Goal: Task Accomplishment & Management: Complete application form

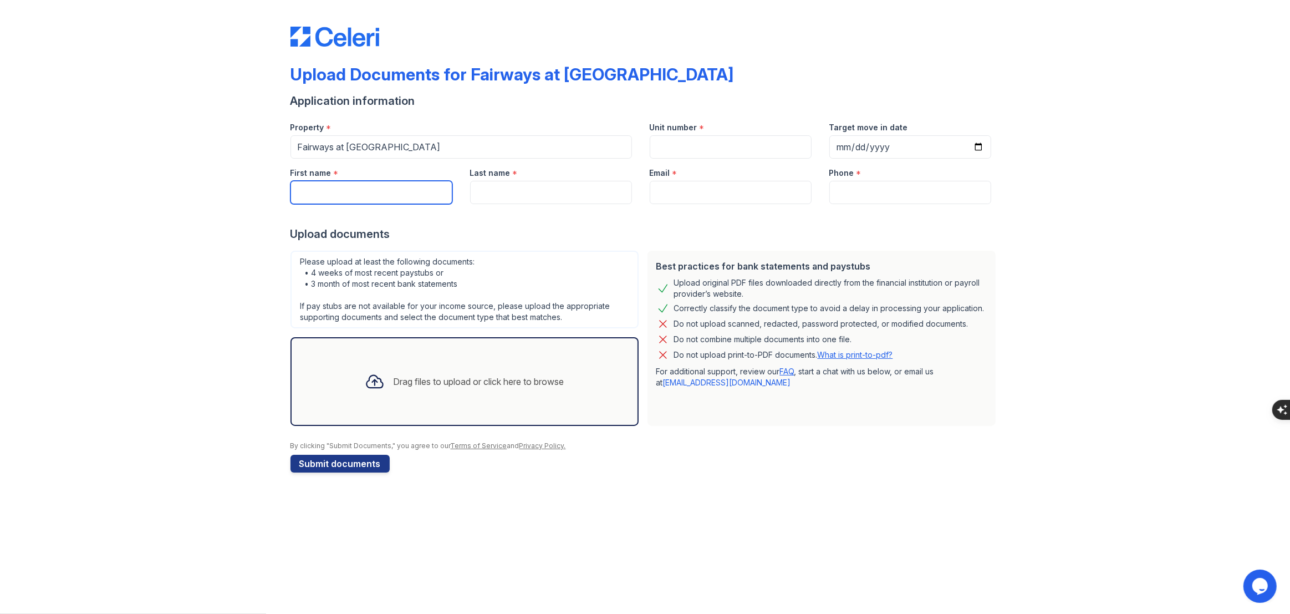
click at [340, 195] on input "First name" at bounding box center [371, 192] width 162 height 23
type input "[PERSON_NAME]"
click at [489, 187] on input "Last name" at bounding box center [551, 192] width 162 height 23
type input "Fitz"
click at [428, 213] on div at bounding box center [644, 215] width 709 height 22
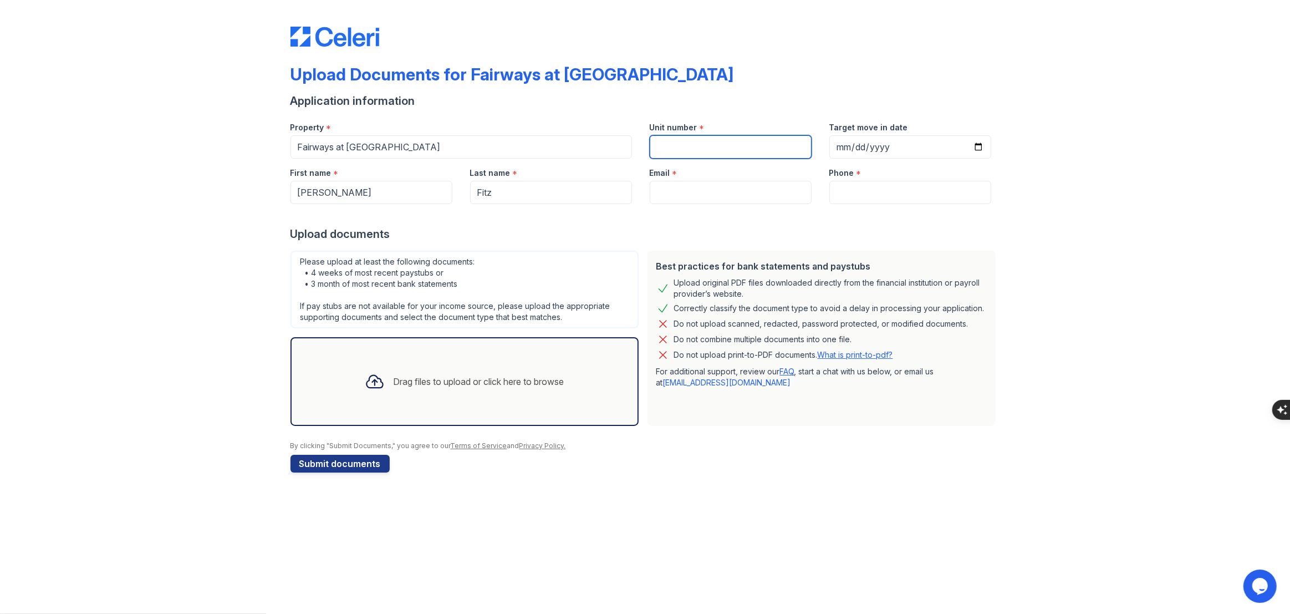
click at [686, 138] on input "Unit number" at bounding box center [731, 146] width 162 height 23
type input "2424"
click at [680, 192] on input "Email" at bounding box center [731, 192] width 162 height 23
type input "kee88kee@yahoo.com"
type input "9735734654"
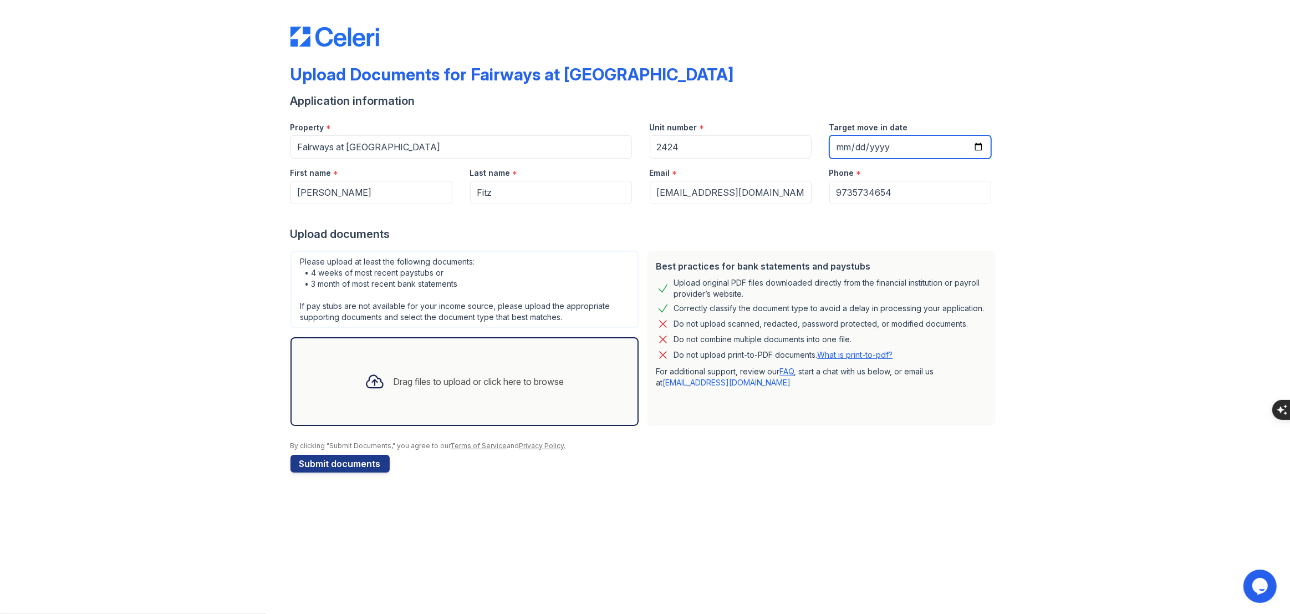
click at [979, 145] on input "Target move in date" at bounding box center [910, 146] width 162 height 23
type input "2025-11-01"
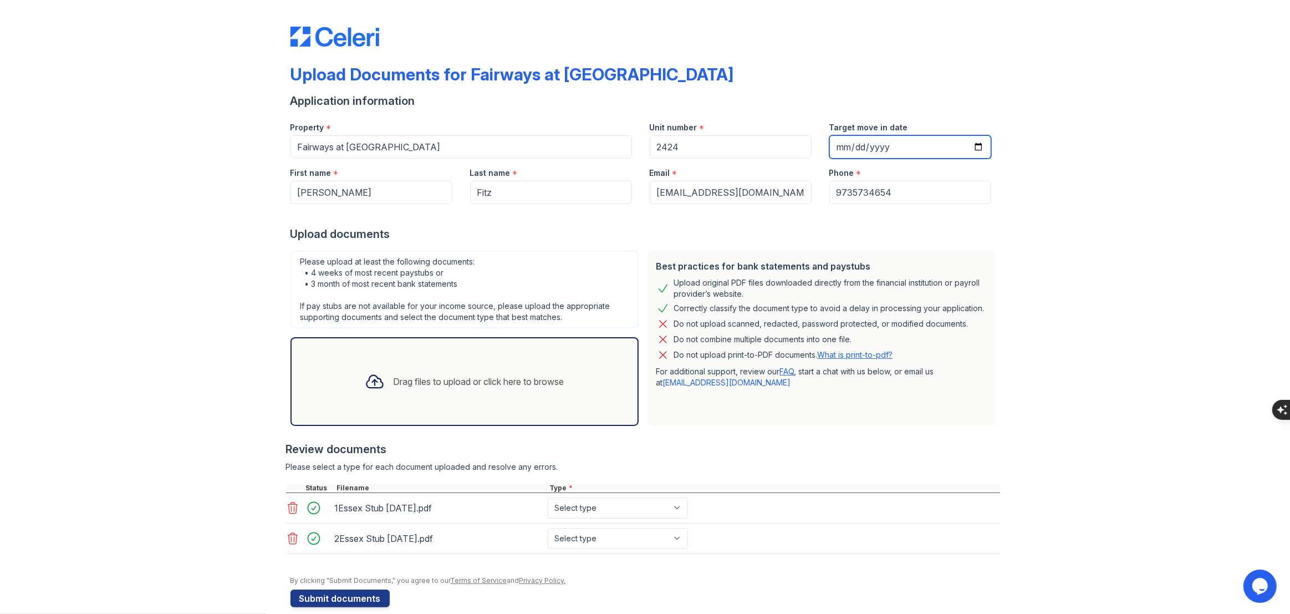
scroll to position [14, 0]
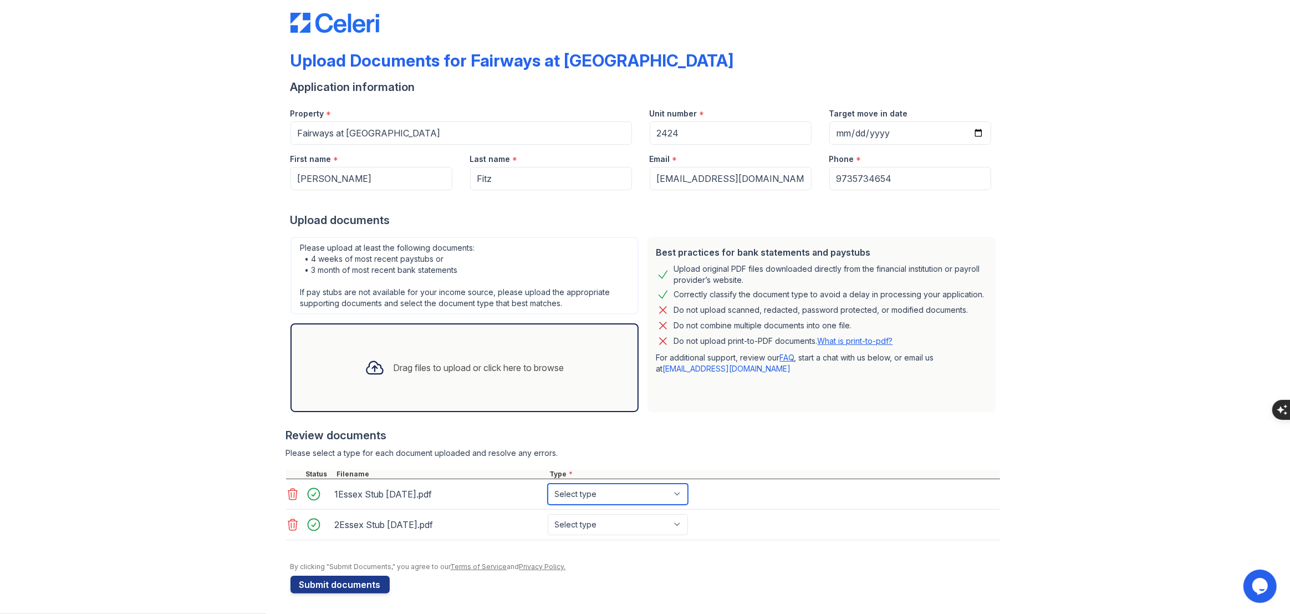
click at [676, 497] on select "Select type Paystub Bank Statement Offer Letter Tax Documents Benefit Award Let…" at bounding box center [618, 493] width 140 height 21
select select "paystub"
click at [548, 483] on select "Select type Paystub Bank Statement Offer Letter Tax Documents Benefit Award Let…" at bounding box center [618, 493] width 140 height 21
click at [668, 523] on select "Select type Paystub Bank Statement Offer Letter Tax Documents Benefit Award Let…" at bounding box center [618, 524] width 140 height 21
select select "paystub"
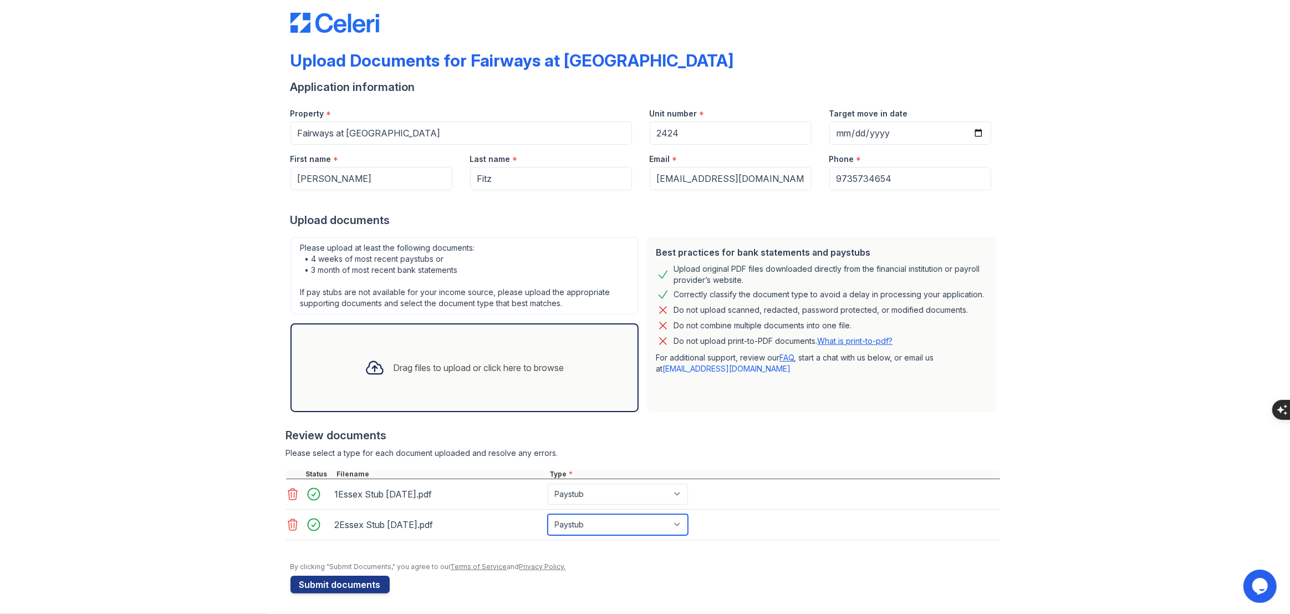
click at [548, 514] on select "Select type Paystub Bank Statement Offer Letter Tax Documents Benefit Award Let…" at bounding box center [618, 524] width 140 height 21
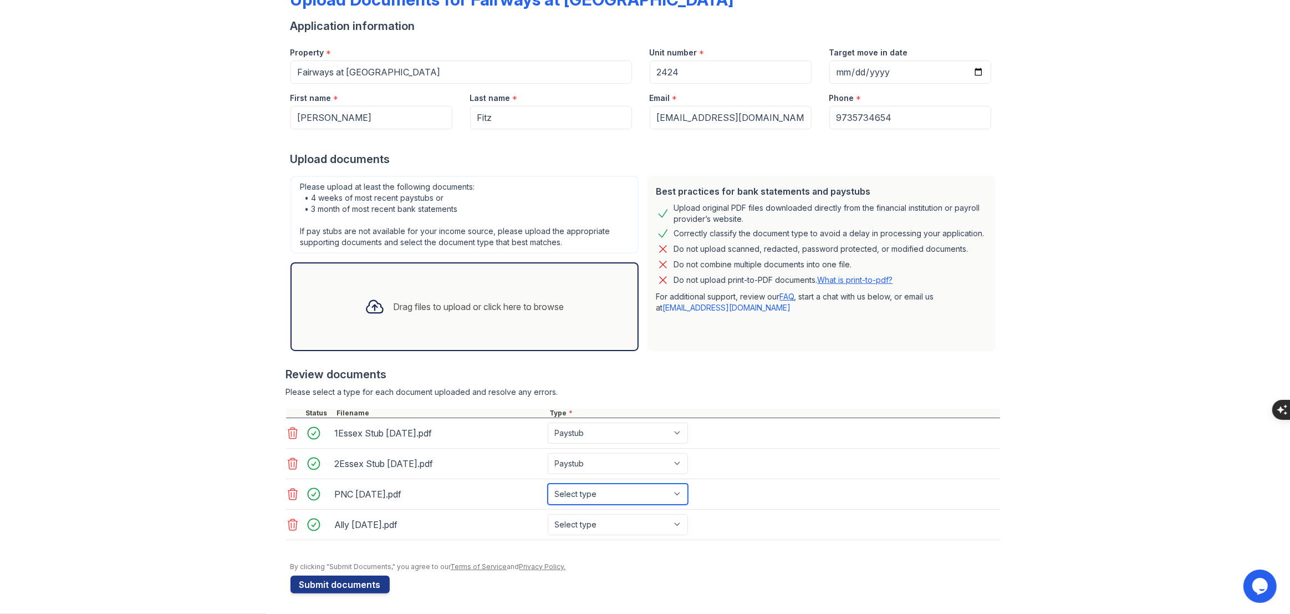
click at [680, 489] on select "Select type Paystub Bank Statement Offer Letter Tax Documents Benefit Award Let…" at bounding box center [618, 493] width 140 height 21
select select "bank_statement"
click at [548, 483] on select "Select type Paystub Bank Statement Offer Letter Tax Documents Benefit Award Let…" at bounding box center [618, 493] width 140 height 21
click at [663, 526] on select "Select type Paystub Bank Statement Offer Letter Tax Documents Benefit Award Let…" at bounding box center [618, 524] width 140 height 21
select select "bank_statement"
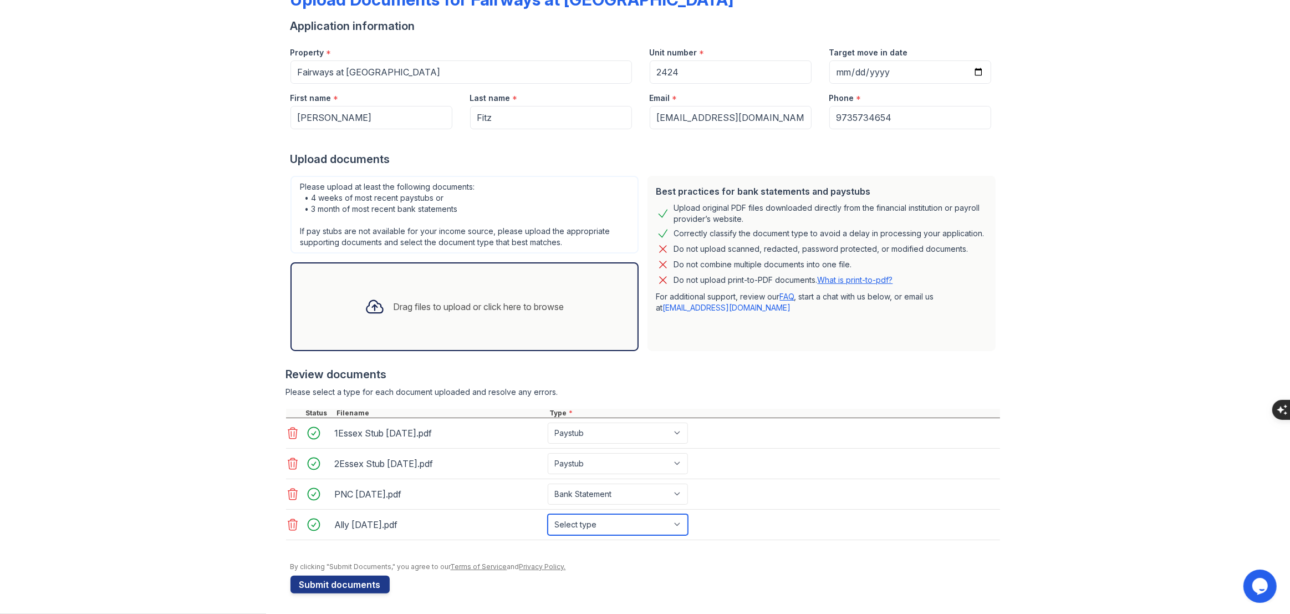
click at [548, 514] on select "Select type Paystub Bank Statement Offer Letter Tax Documents Benefit Award Let…" at bounding box center [618, 524] width 140 height 21
click at [356, 584] on button "Submit documents" at bounding box center [339, 584] width 99 height 18
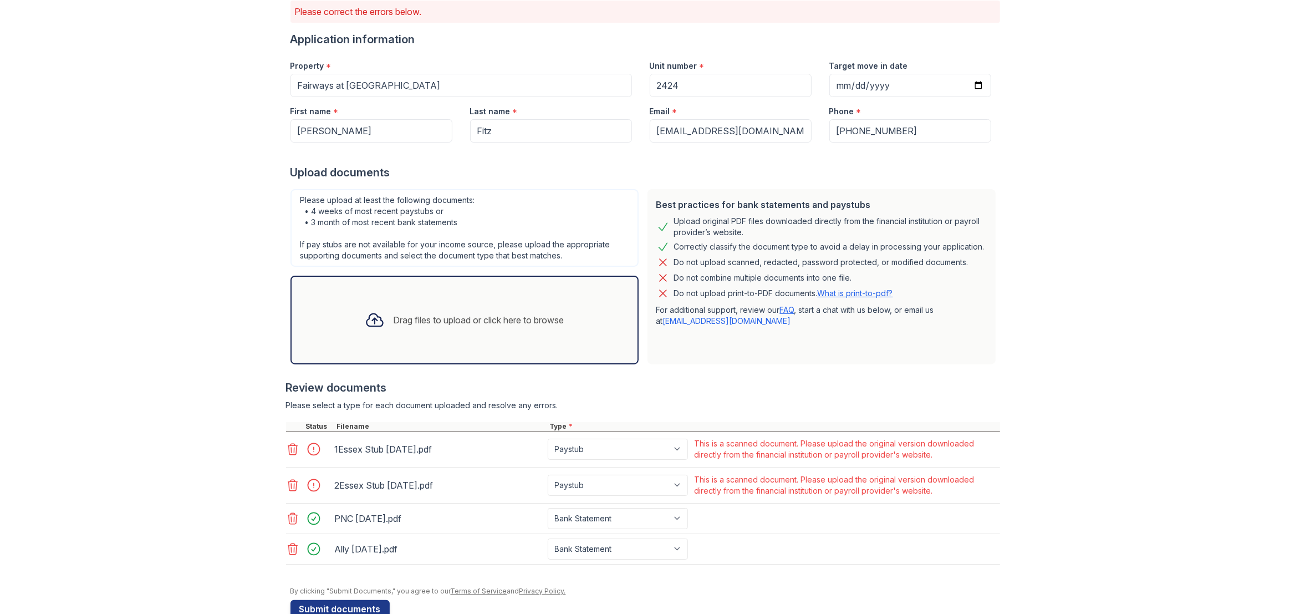
scroll to position [117, 0]
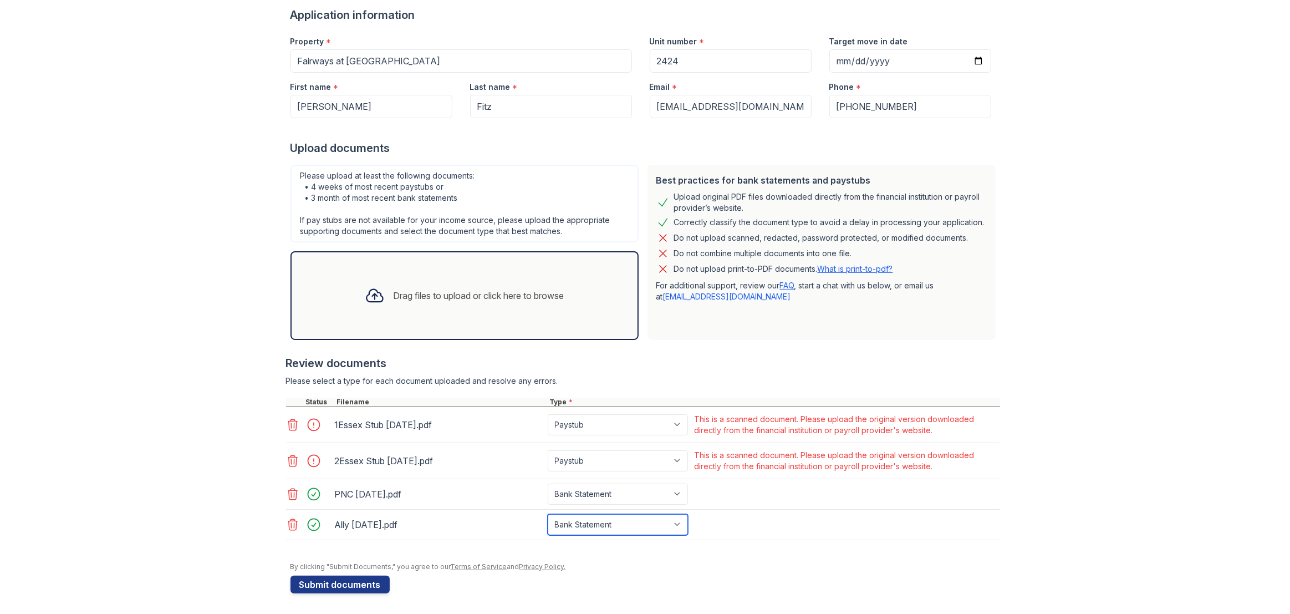
click at [676, 522] on select "Paystub Bank Statement Offer Letter Tax Documents Benefit Award Letter Investme…" at bounding box center [618, 524] width 140 height 21
click at [679, 422] on select "Paystub Bank Statement Offer Letter Tax Documents Benefit Award Letter Investme…" at bounding box center [618, 424] width 140 height 21
select select "other"
click at [548, 414] on select "Paystub Bank Statement Offer Letter Tax Documents Benefit Award Letter Investme…" at bounding box center [618, 424] width 140 height 21
click at [669, 461] on select "Paystub Bank Statement Offer Letter Tax Documents Benefit Award Letter Investme…" at bounding box center [618, 460] width 140 height 21
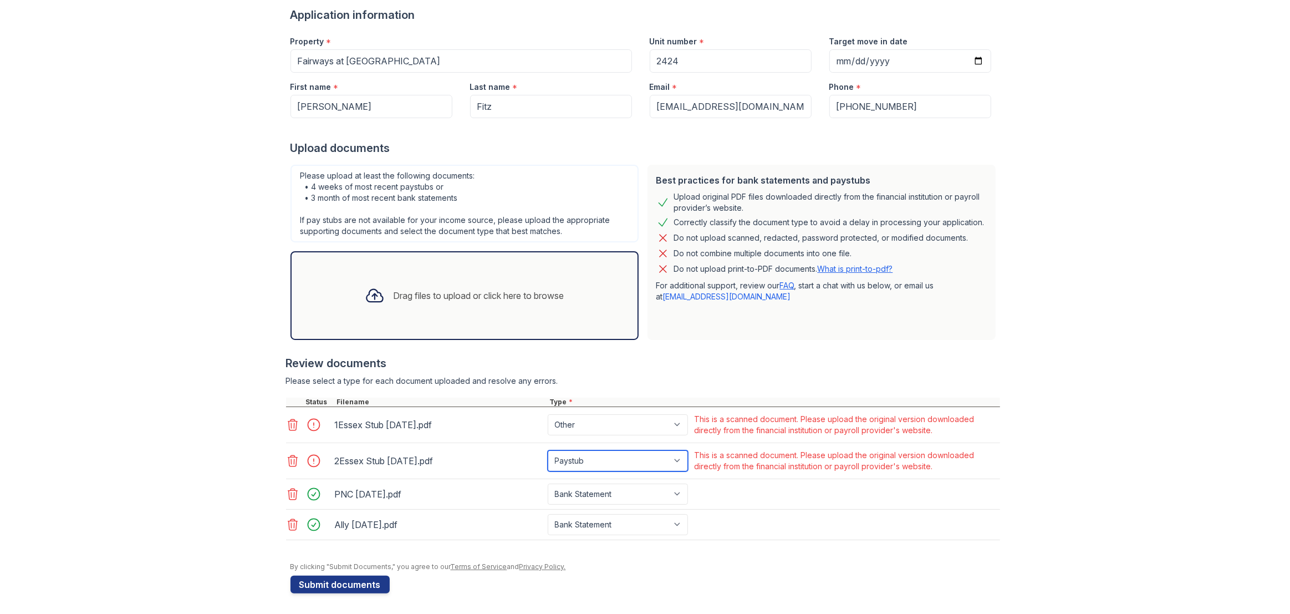
select select "other"
click at [548, 450] on select "Paystub Bank Statement Offer Letter Tax Documents Benefit Award Letter Investme…" at bounding box center [618, 460] width 140 height 21
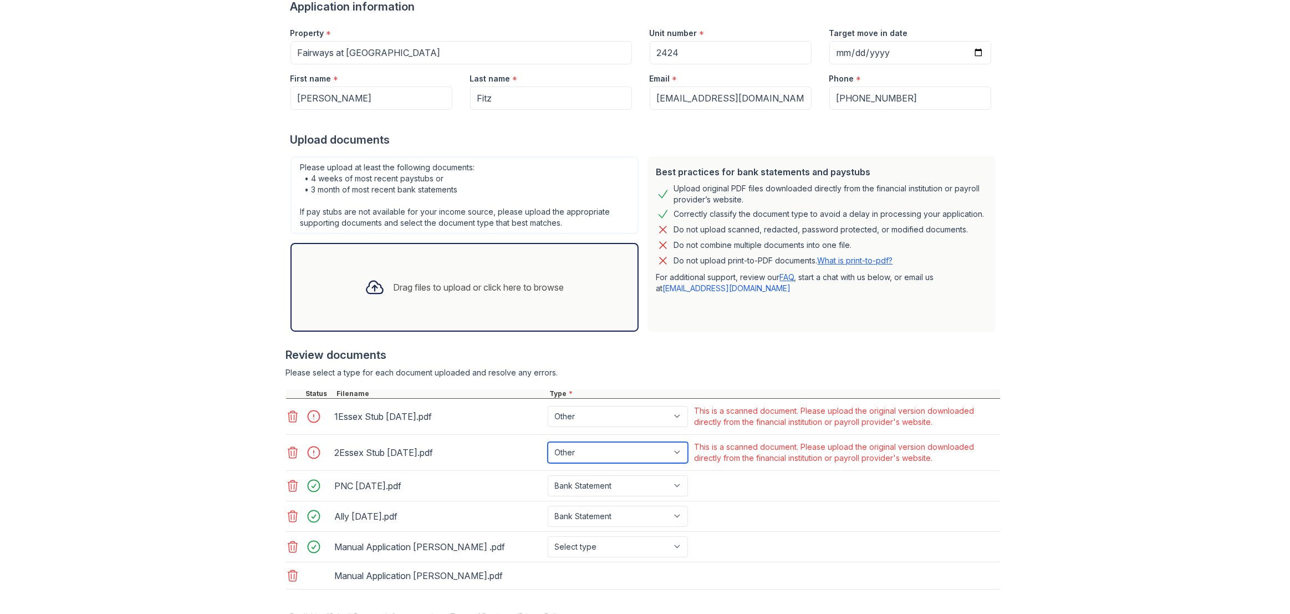
scroll to position [126, 0]
click at [683, 545] on select "Select type Paystub Bank Statement Offer Letter Tax Documents Benefit Award Let…" at bounding box center [618, 545] width 140 height 21
select select "other"
click at [548, 535] on select "Select type Paystub Bank Statement Offer Letter Tax Documents Benefit Award Let…" at bounding box center [618, 545] width 140 height 21
click at [677, 572] on select "Select type Paystub Bank Statement Offer Letter Tax Documents Benefit Award Let…" at bounding box center [618, 576] width 140 height 21
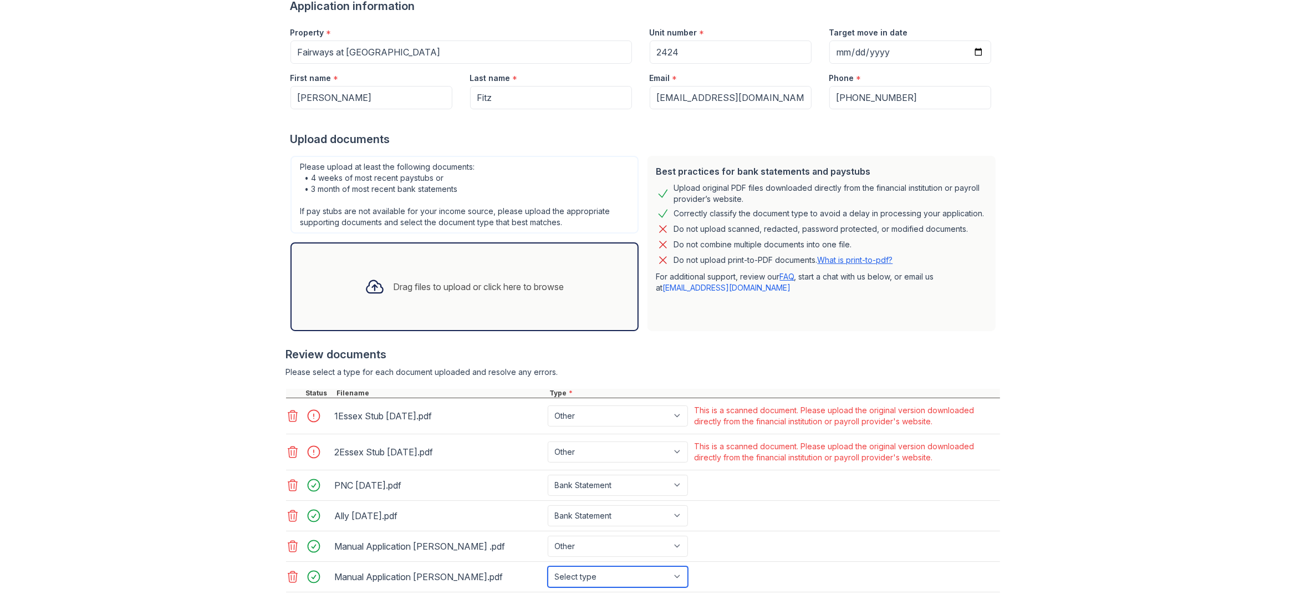
select select "other"
click at [548, 566] on select "Select type Paystub Bank Statement Offer Letter Tax Documents Benefit Award Let…" at bounding box center [618, 576] width 140 height 21
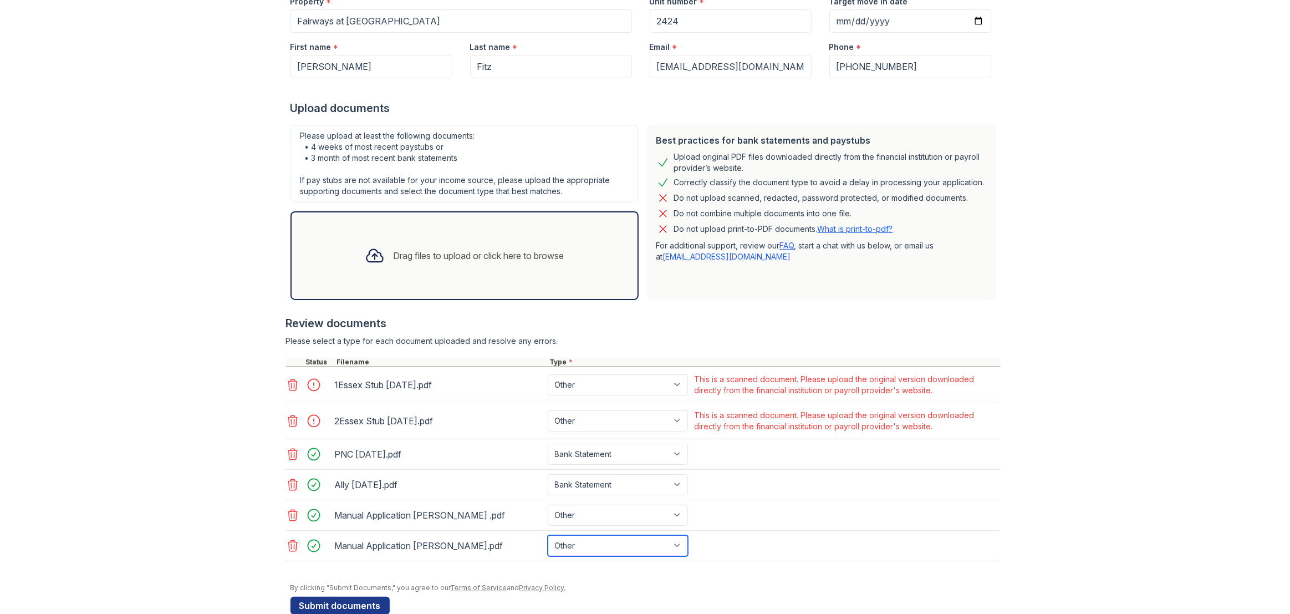
scroll to position [178, 0]
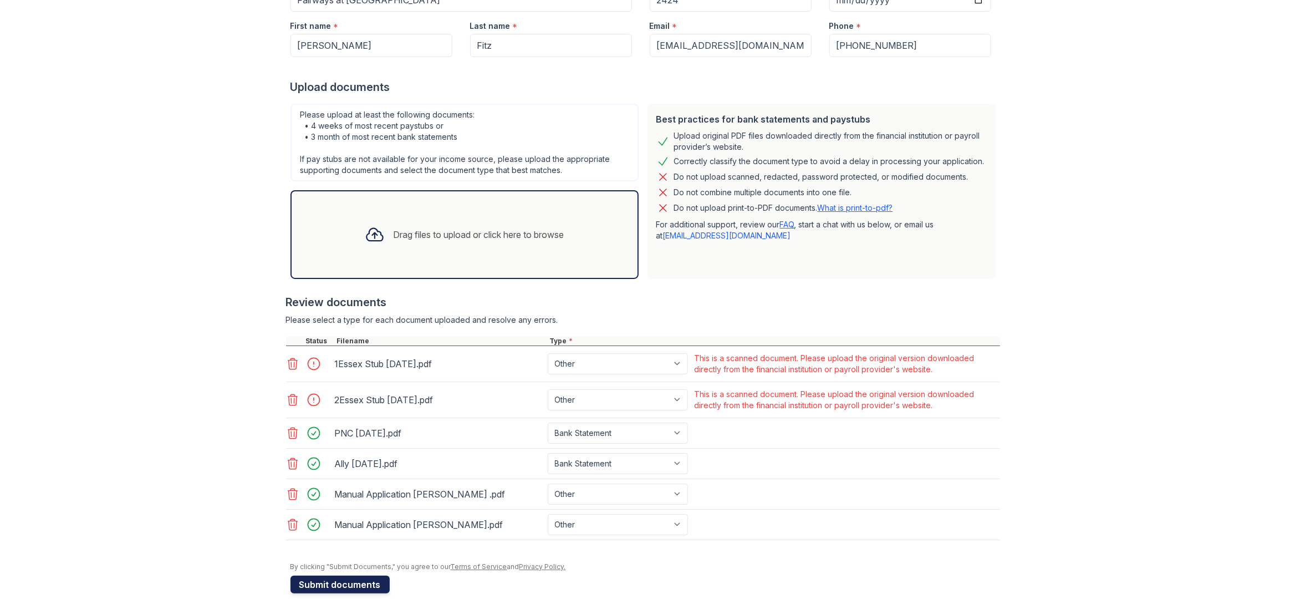
drag, startPoint x: 361, startPoint y: 582, endPoint x: 374, endPoint y: 579, distance: 12.8
click at [361, 582] on button "Submit documents" at bounding box center [339, 584] width 99 height 18
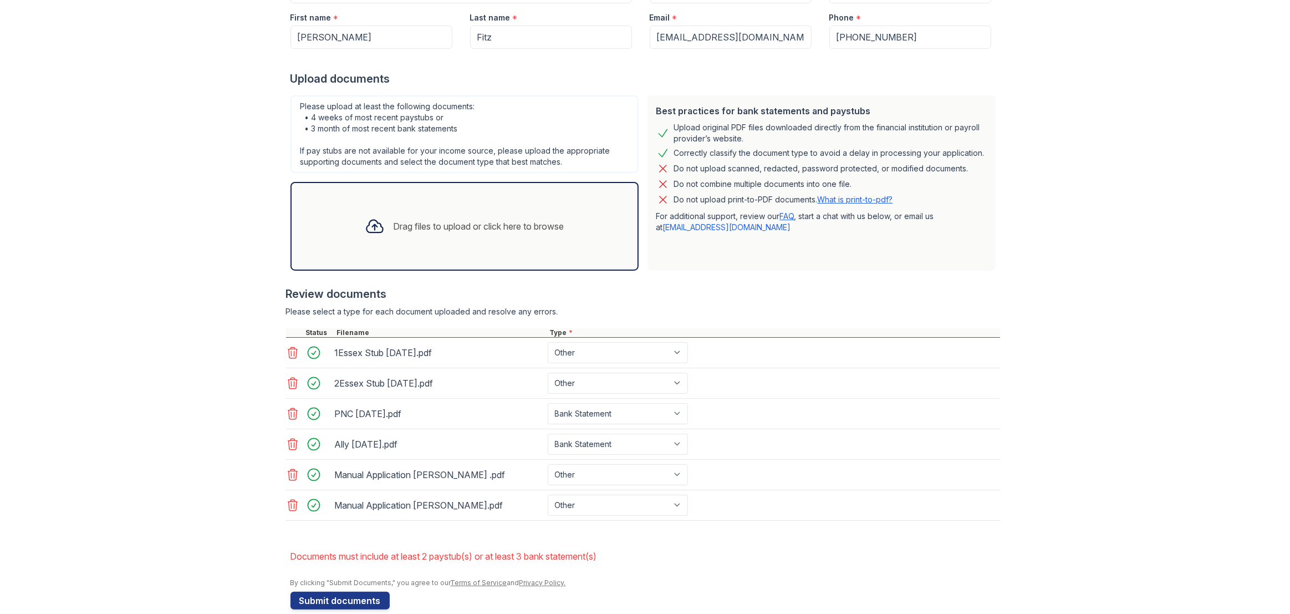
scroll to position [202, 0]
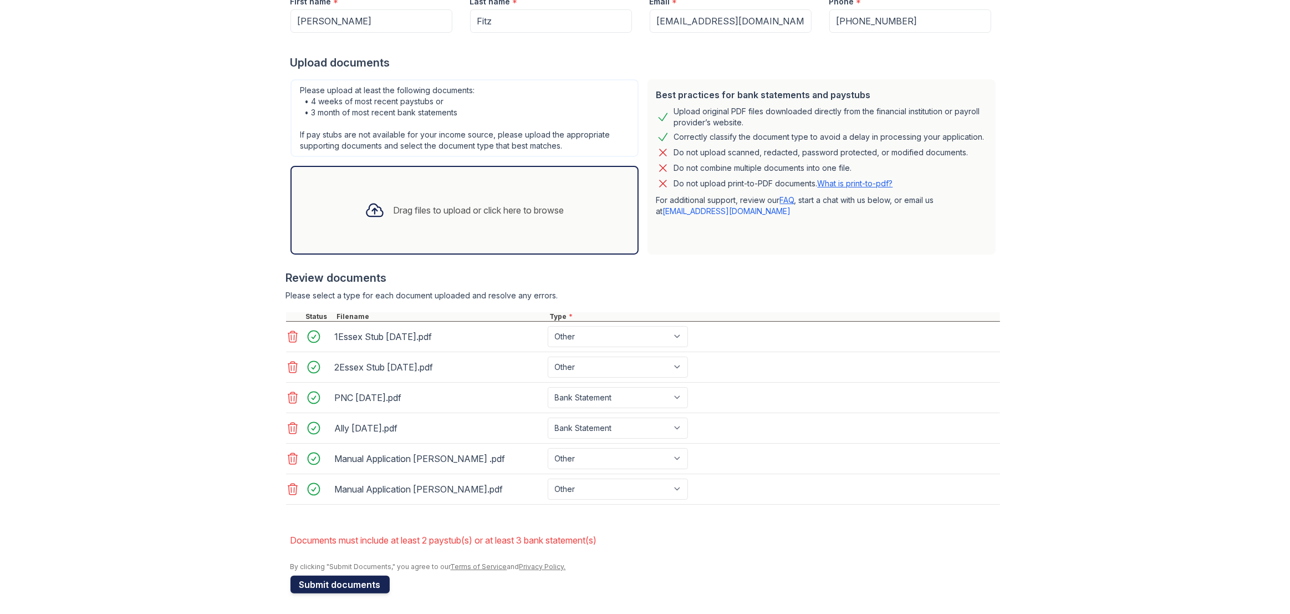
click at [344, 582] on button "Submit documents" at bounding box center [339, 584] width 99 height 18
click at [677, 335] on select "Paystub Bank Statement Offer Letter Tax Documents Benefit Award Letter Investme…" at bounding box center [618, 336] width 140 height 21
select select "paystub"
click at [548, 326] on select "Paystub Bank Statement Offer Letter Tax Documents Benefit Award Letter Investme…" at bounding box center [618, 336] width 140 height 21
click at [681, 364] on select "Paystub Bank Statement Offer Letter Tax Documents Benefit Award Letter Investme…" at bounding box center [618, 366] width 140 height 21
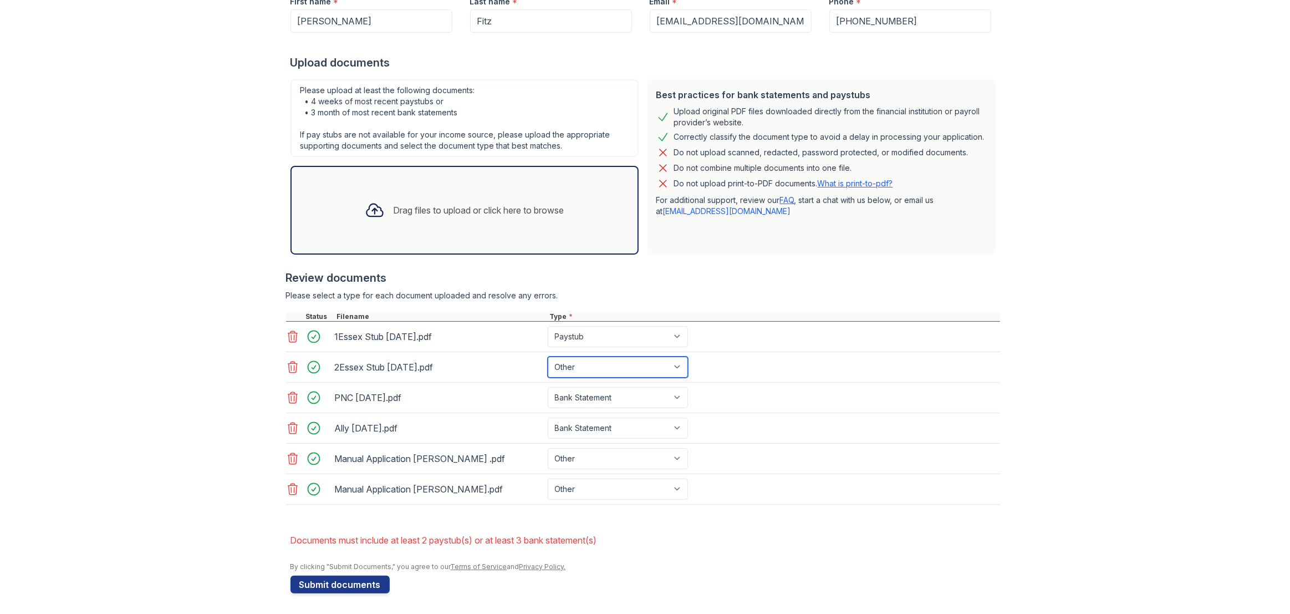
select select "paystub"
click at [548, 356] on select "Paystub Bank Statement Offer Letter Tax Documents Benefit Award Letter Investme…" at bounding box center [618, 366] width 140 height 21
click at [341, 581] on button "Submit documents" at bounding box center [339, 584] width 99 height 18
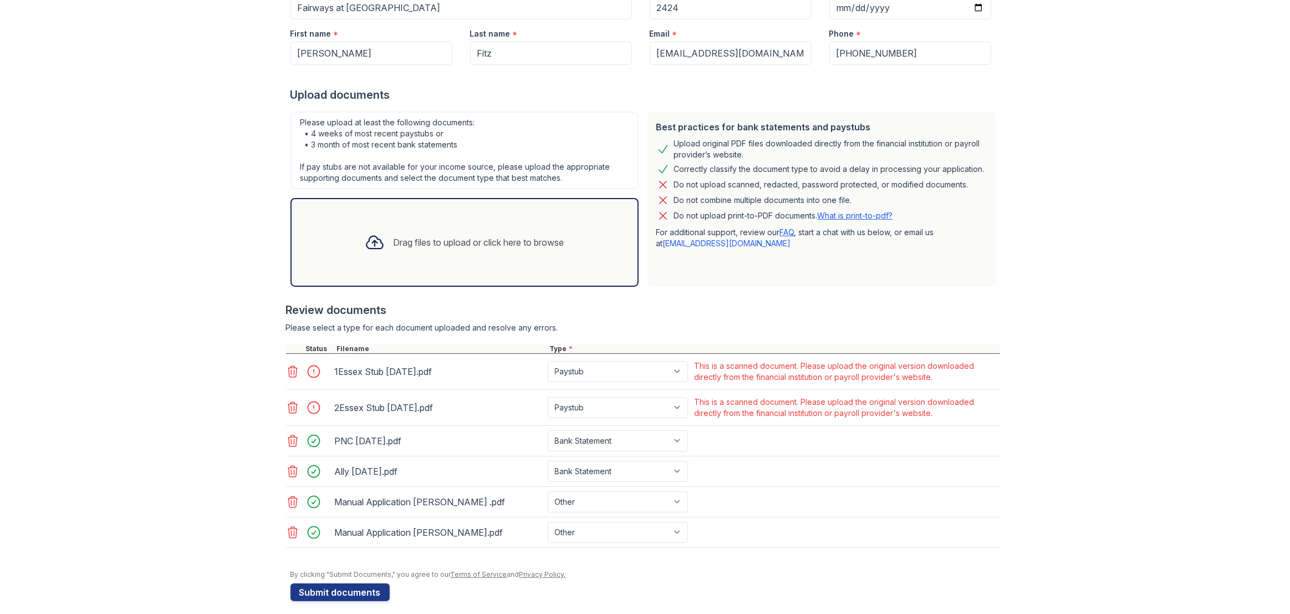
scroll to position [178, 0]
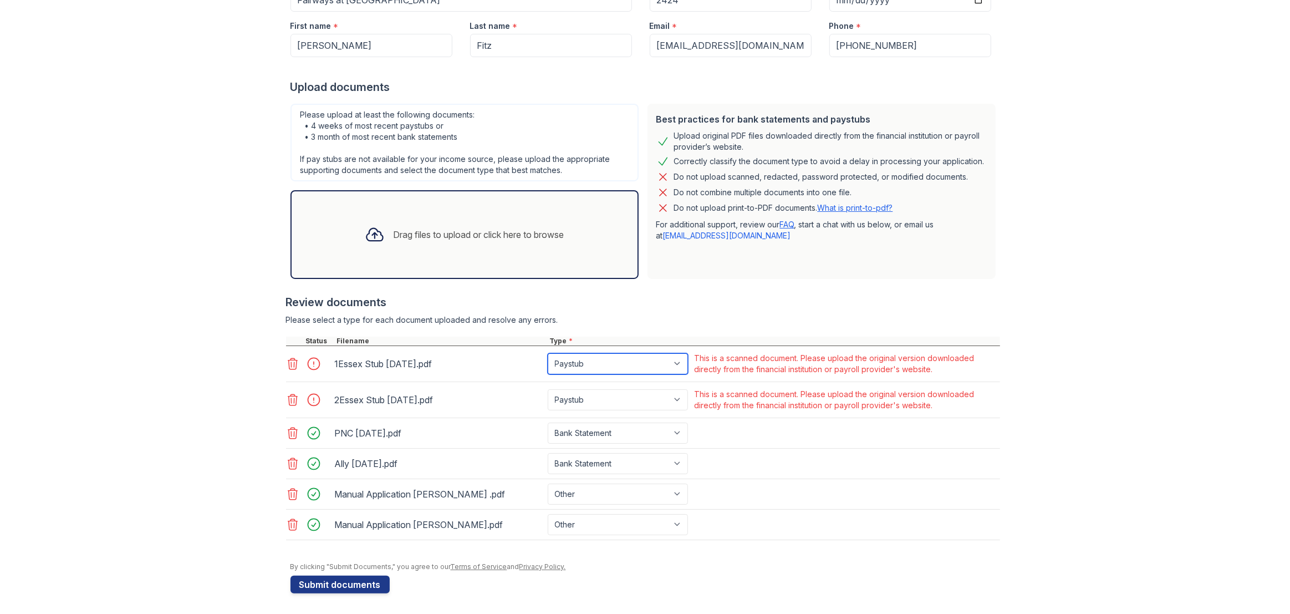
click at [682, 362] on select "Paystub Bank Statement Offer Letter Tax Documents Benefit Award Letter Investme…" at bounding box center [618, 363] width 140 height 21
click at [292, 397] on icon at bounding box center [292, 399] width 13 height 13
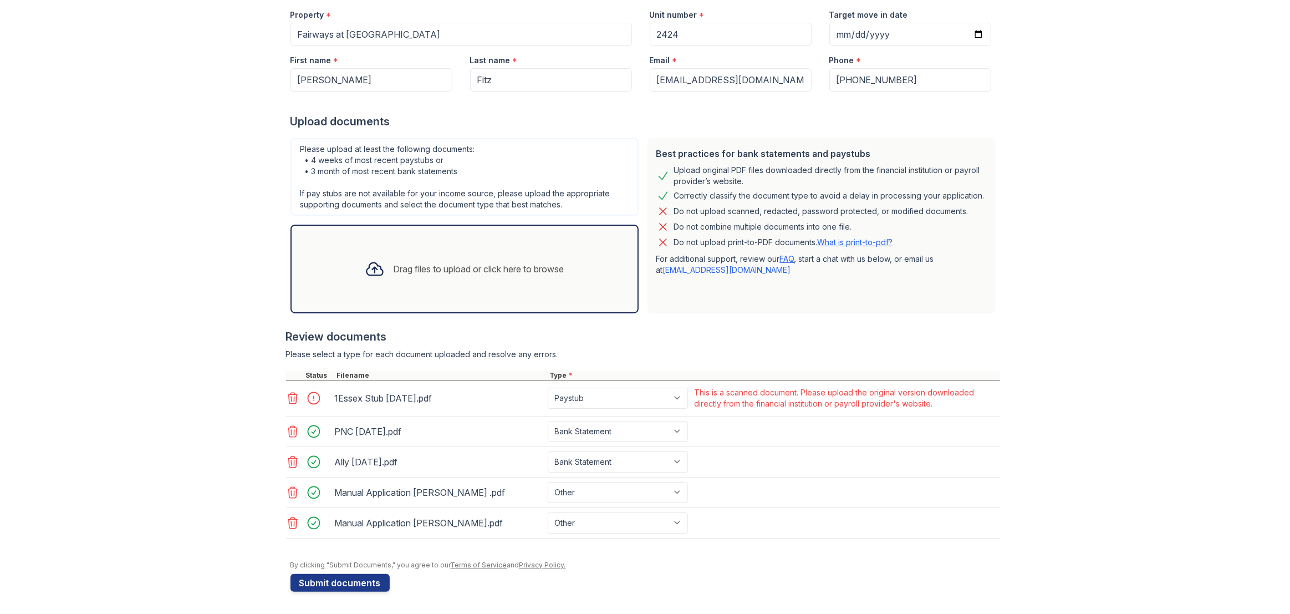
scroll to position [142, 0]
click at [242, 429] on div "Upload Documents for Fairways at Cranford Please correct the errors below. Appl…" at bounding box center [645, 236] width 1254 height 757
click at [291, 396] on icon at bounding box center [292, 399] width 13 height 13
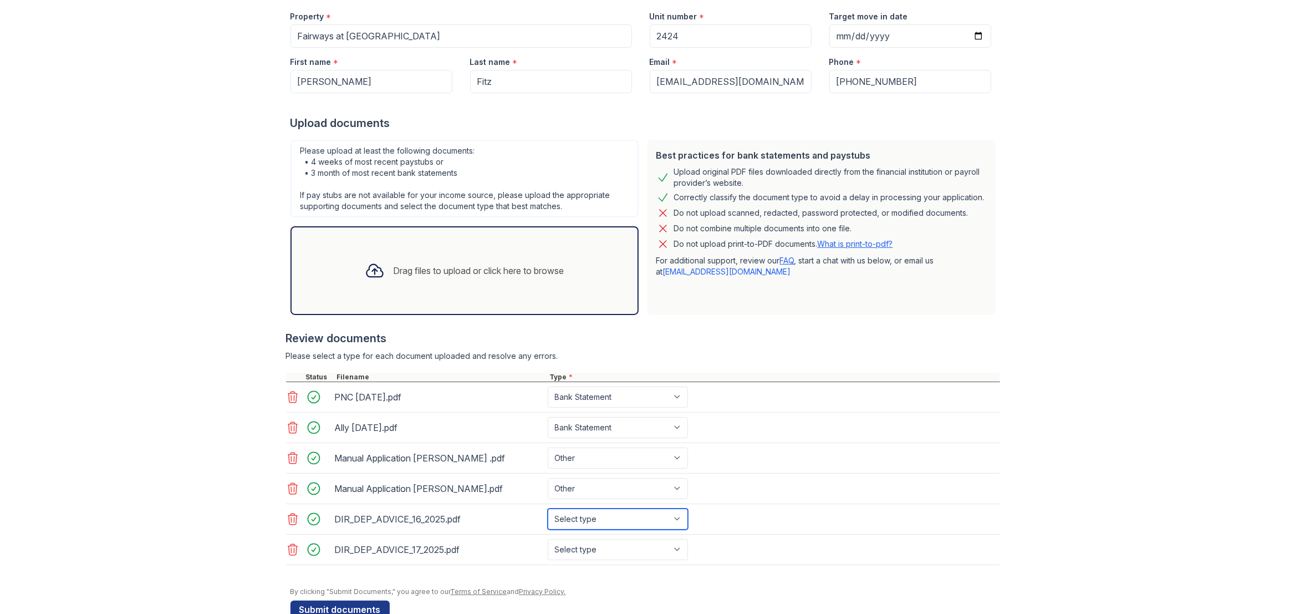
click at [683, 517] on select "Select type Paystub Bank Statement Offer Letter Tax Documents Benefit Award Let…" at bounding box center [618, 518] width 140 height 21
select select "paystub"
click at [548, 508] on select "Select type Paystub Bank Statement Offer Letter Tax Documents Benefit Award Let…" at bounding box center [618, 518] width 140 height 21
click at [680, 545] on select "Select type Paystub Bank Statement Offer Letter Tax Documents Benefit Award Let…" at bounding box center [618, 549] width 140 height 21
select select "paystub"
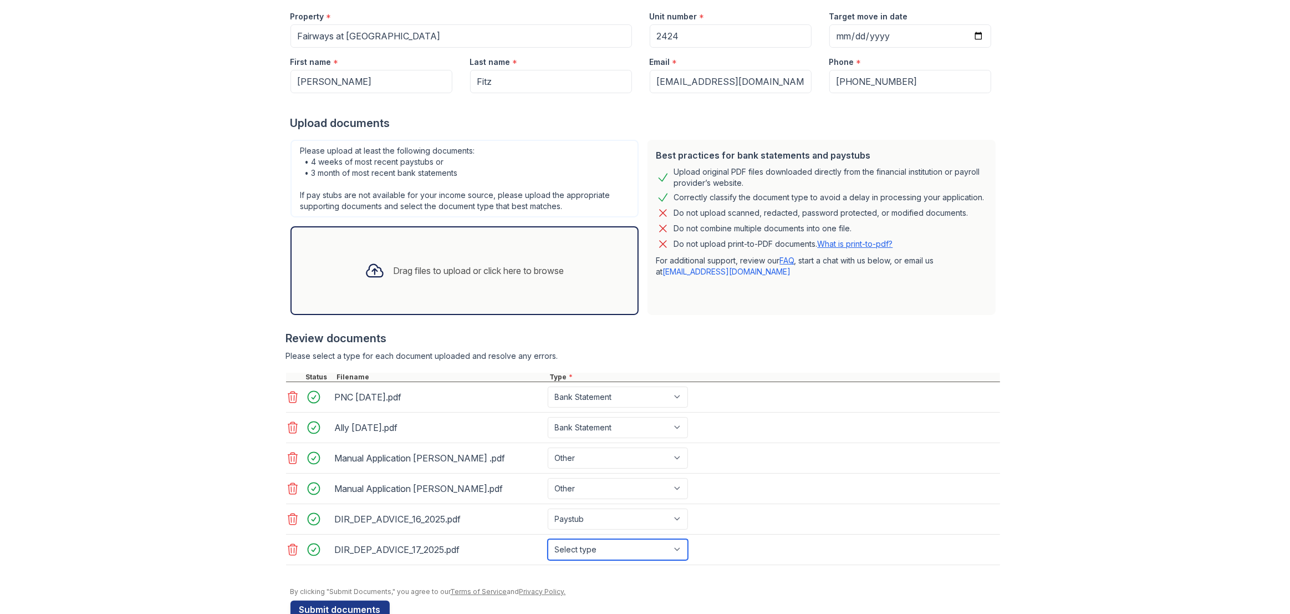
click at [548, 539] on select "Select type Paystub Bank Statement Offer Letter Tax Documents Benefit Award Let…" at bounding box center [618, 549] width 140 height 21
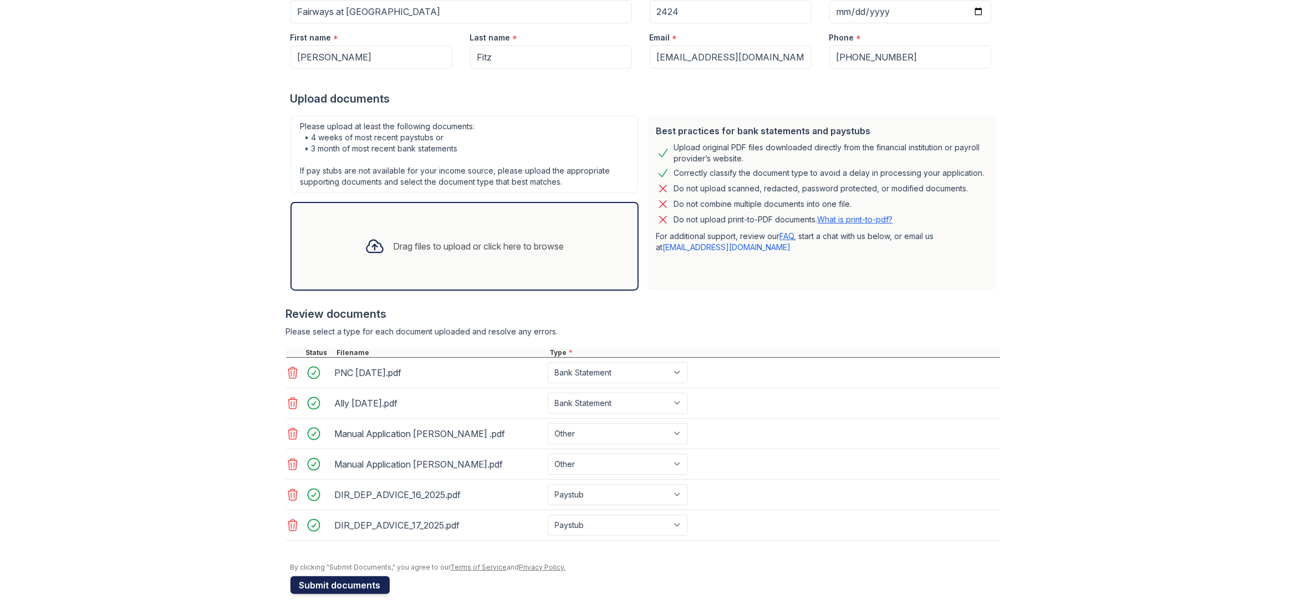
click at [334, 581] on button "Submit documents" at bounding box center [339, 585] width 99 height 18
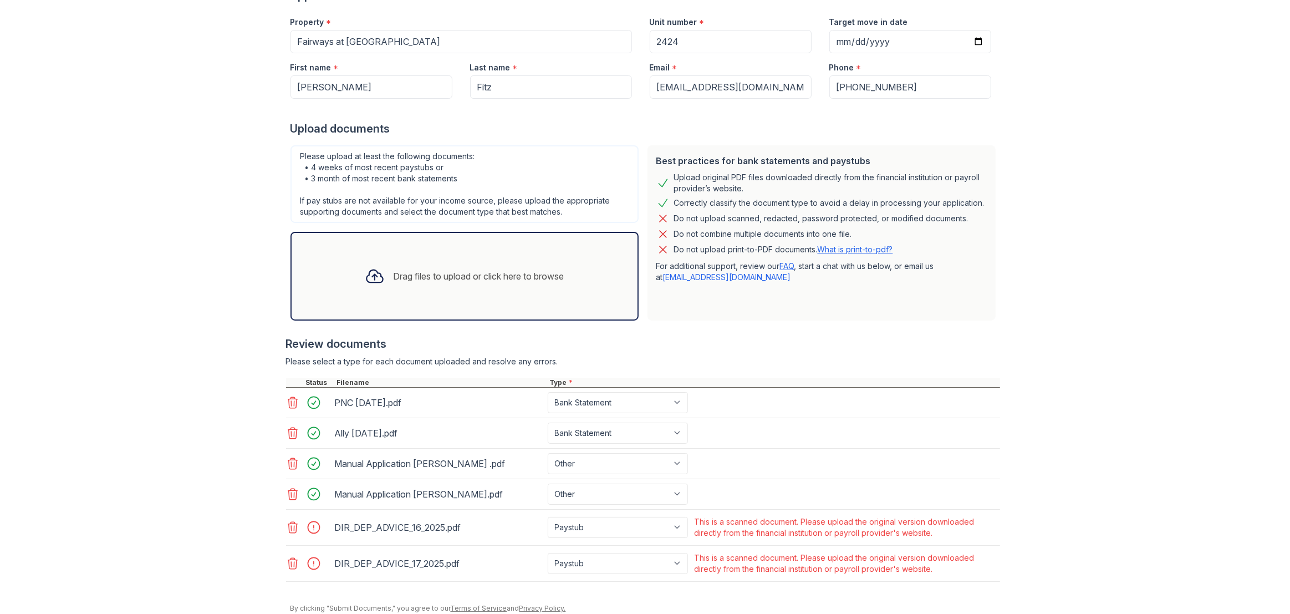
scroll to position [178, 0]
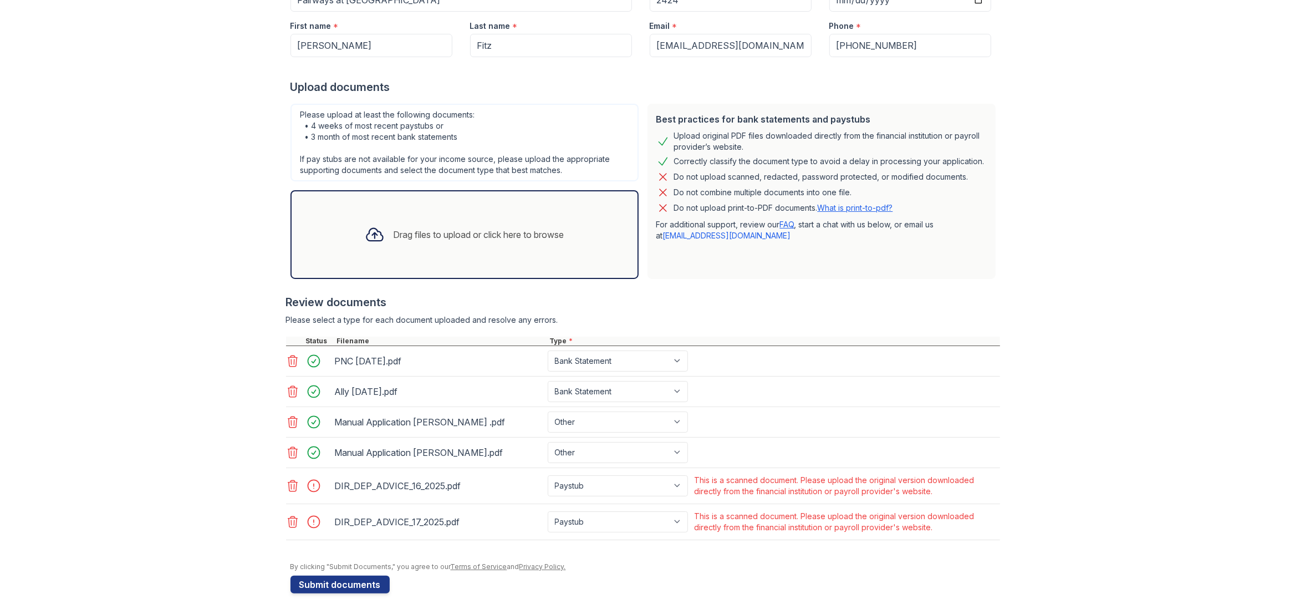
click at [295, 485] on icon at bounding box center [292, 485] width 9 height 11
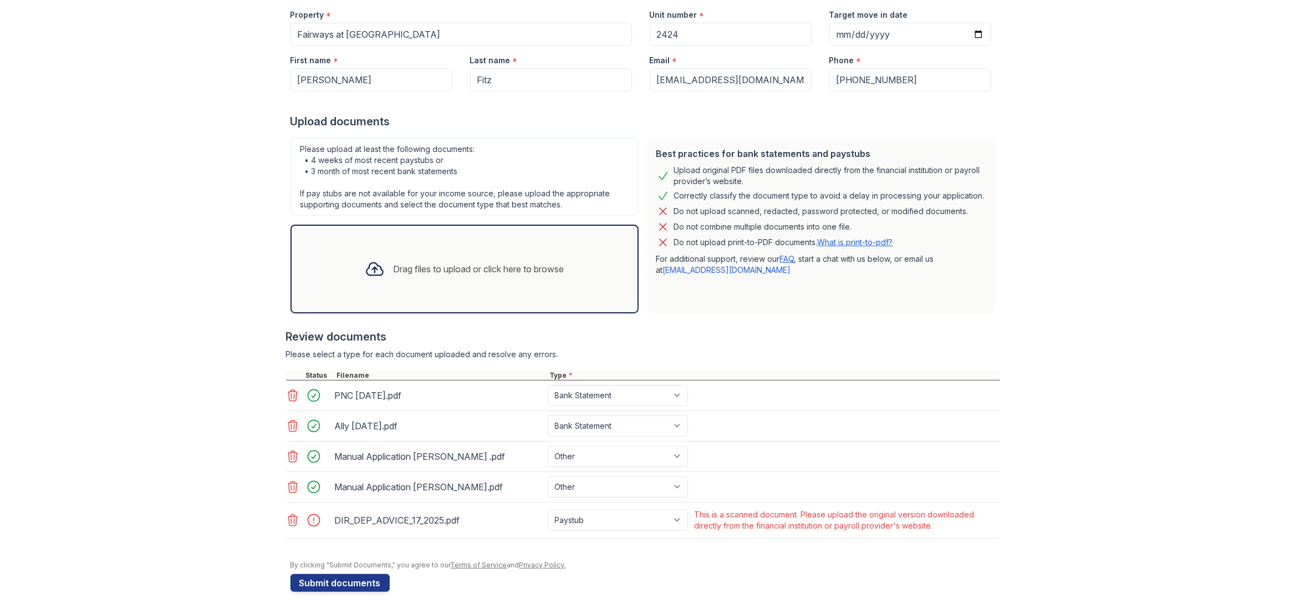
scroll to position [142, 0]
click at [293, 516] on icon at bounding box center [292, 521] width 9 height 11
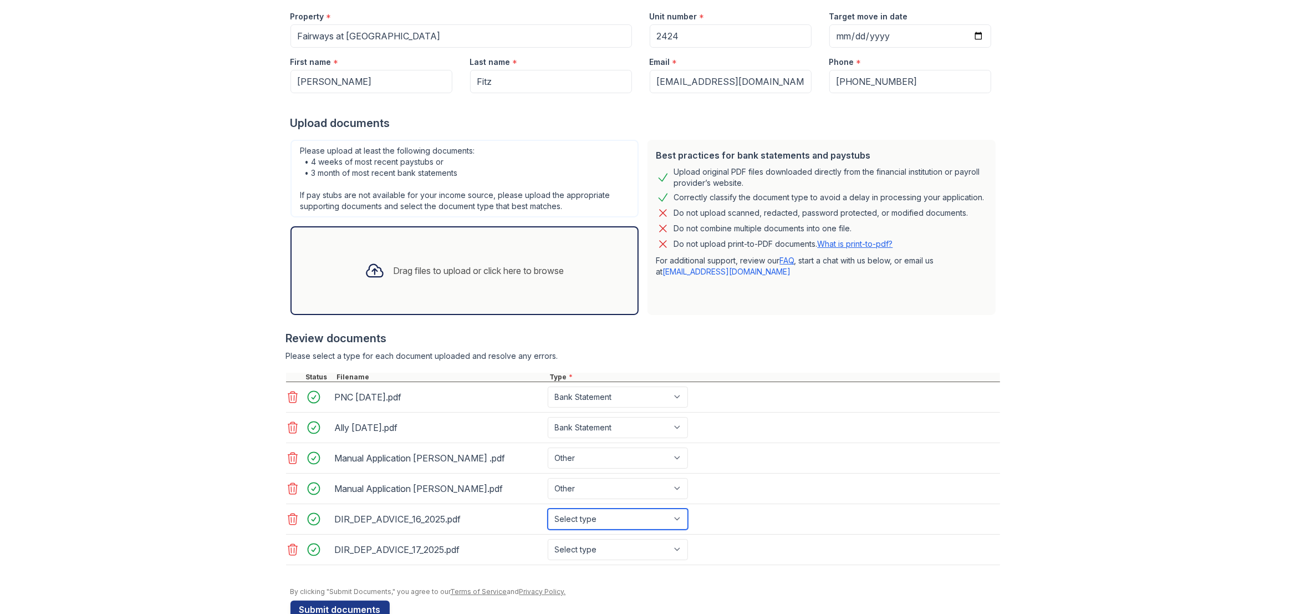
click at [679, 517] on select "Select type Paystub Bank Statement Offer Letter Tax Documents Benefit Award Let…" at bounding box center [618, 518] width 140 height 21
select select "paystub"
click at [548, 508] on select "Select type Paystub Bank Statement Offer Letter Tax Documents Benefit Award Let…" at bounding box center [618, 518] width 140 height 21
click at [679, 546] on select "Select type Paystub Bank Statement Offer Letter Tax Documents Benefit Award Let…" at bounding box center [618, 549] width 140 height 21
select select "paystub"
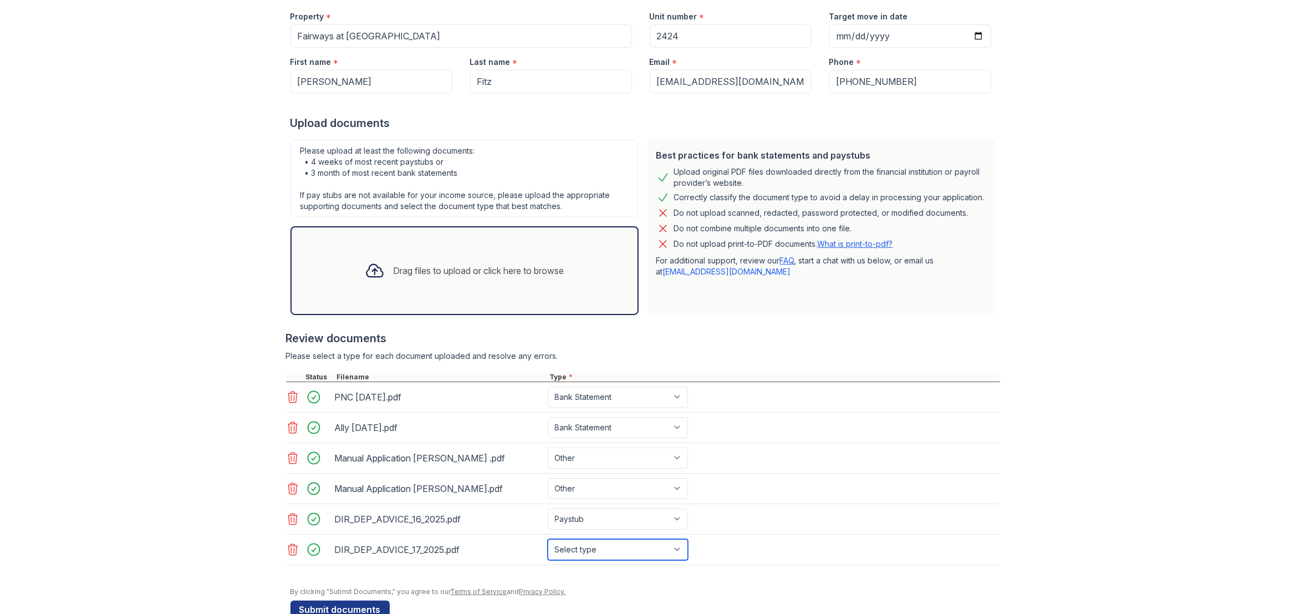
click at [548, 539] on select "Select type Paystub Bank Statement Offer Letter Tax Documents Benefit Award Let…" at bounding box center [618, 549] width 140 height 21
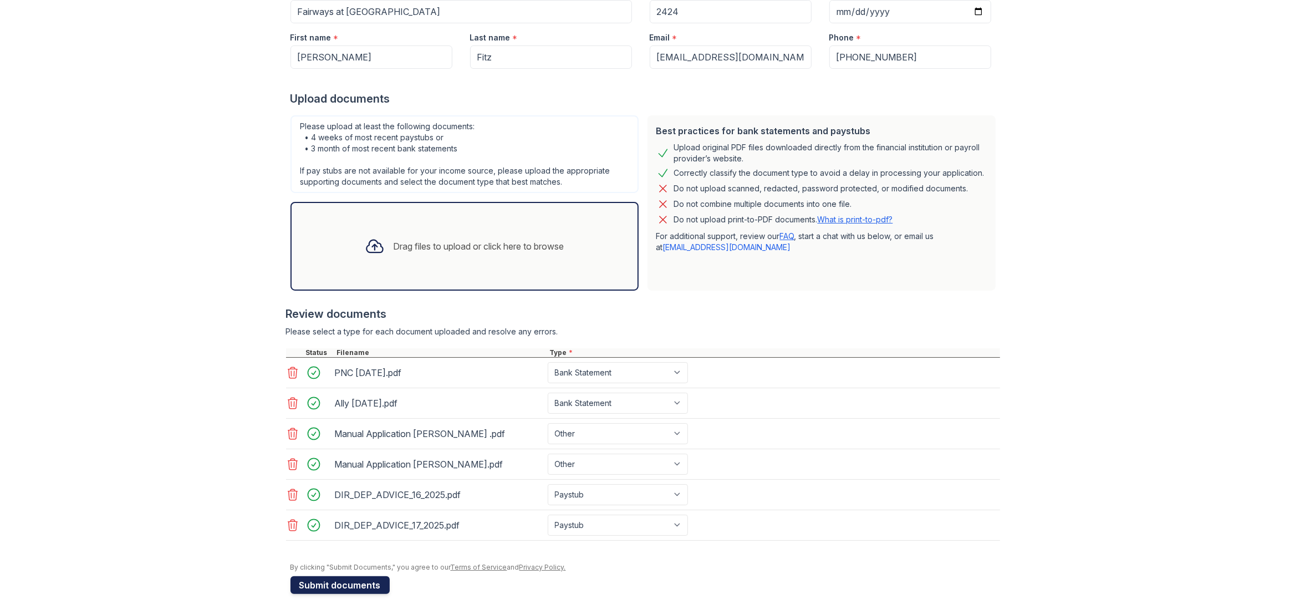
click at [351, 586] on button "Submit documents" at bounding box center [339, 585] width 99 height 18
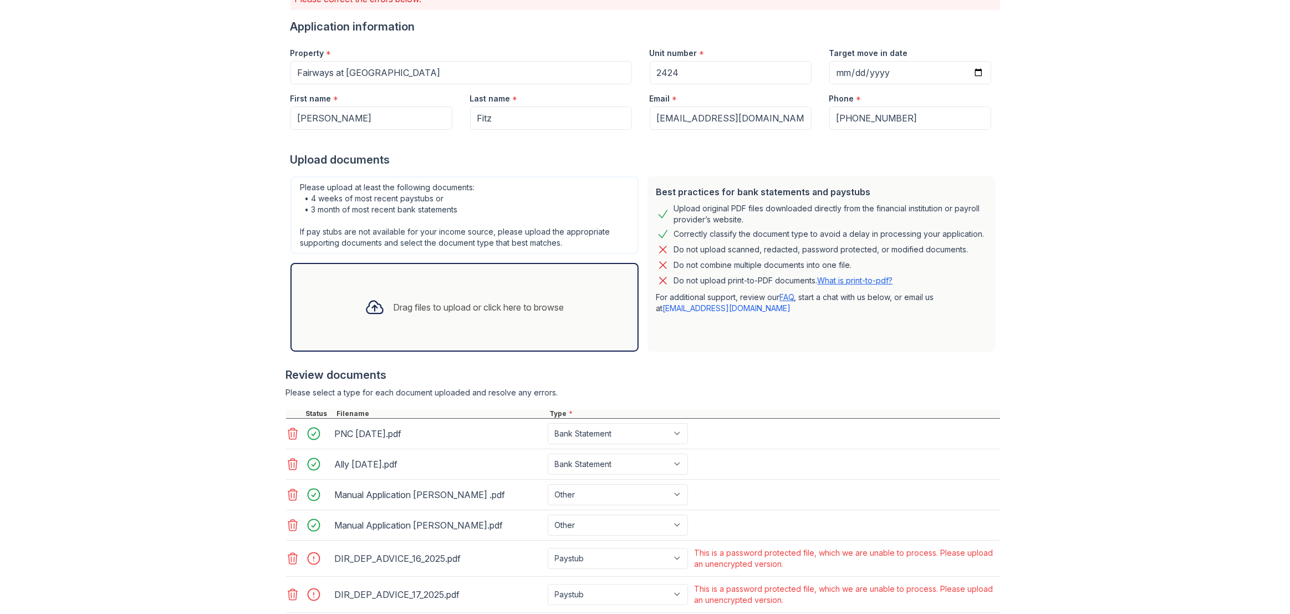
scroll to position [178, 0]
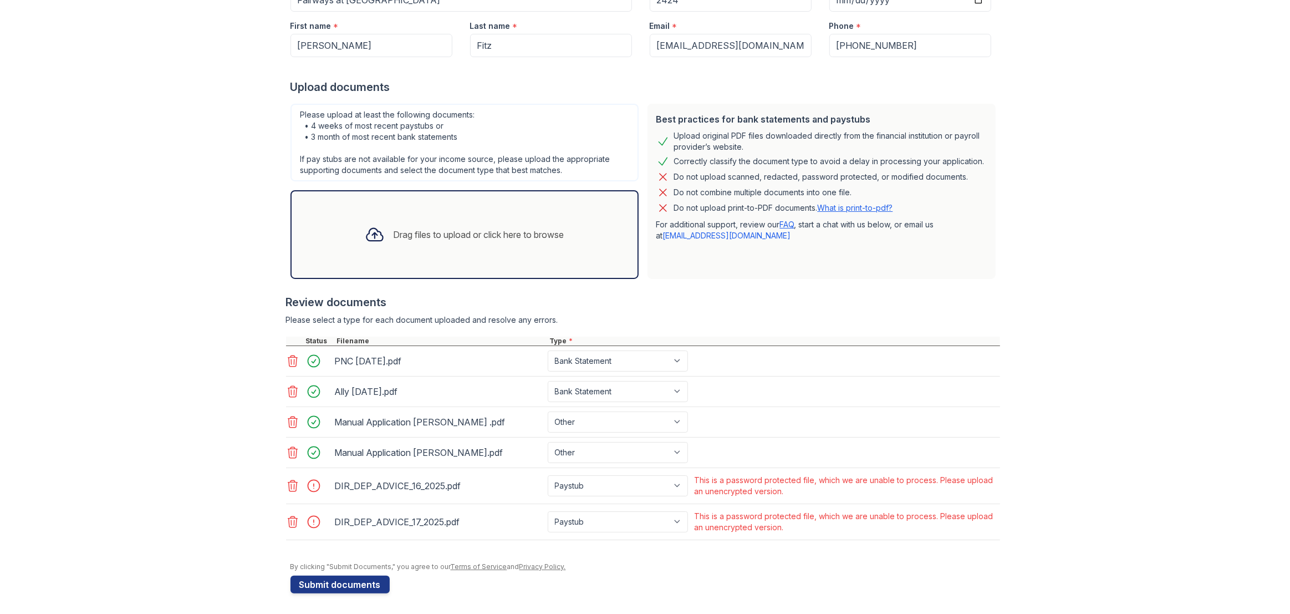
click at [291, 486] on icon at bounding box center [292, 485] width 9 height 11
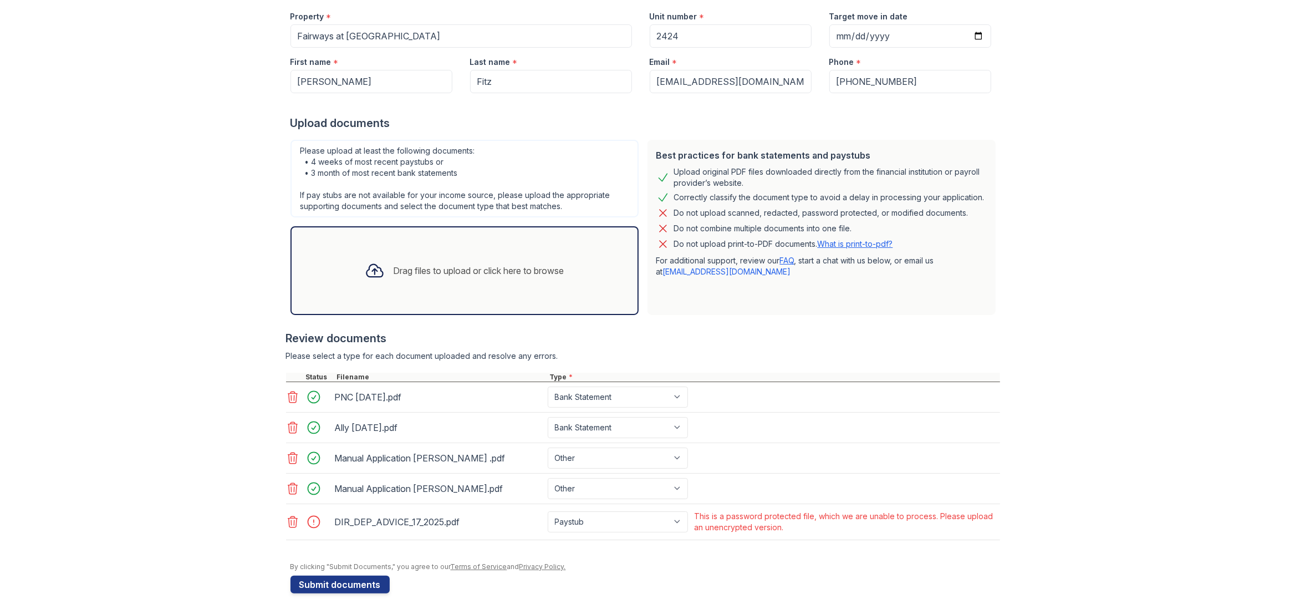
click at [292, 522] on icon at bounding box center [292, 521] width 13 height 13
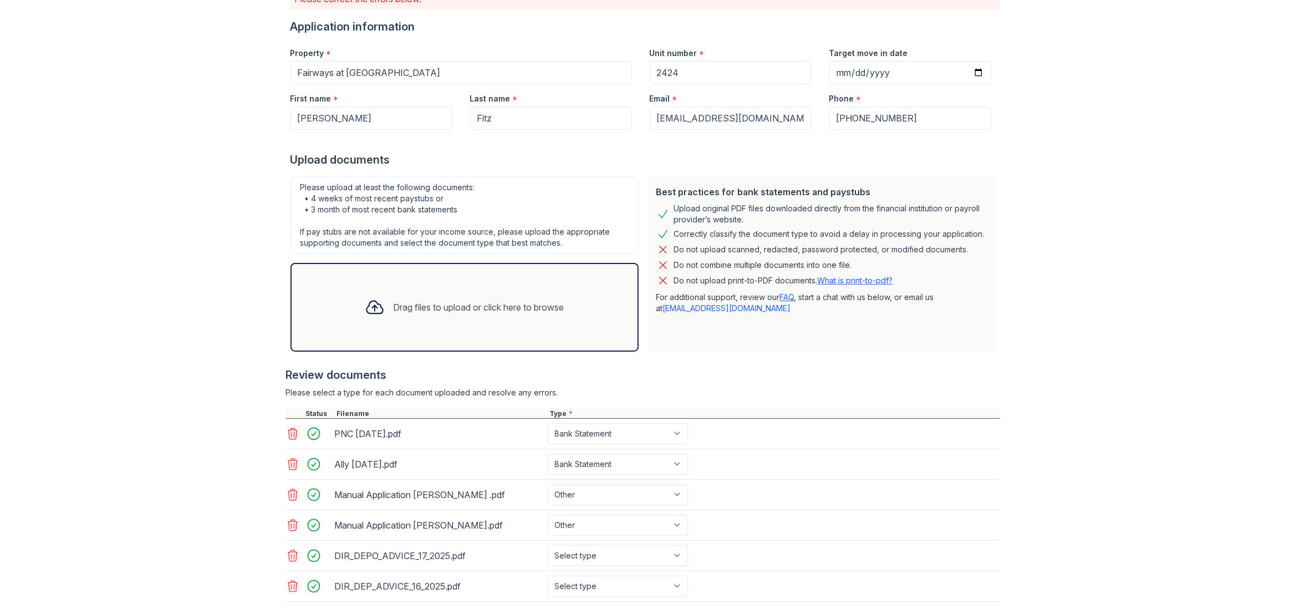
scroll to position [166, 0]
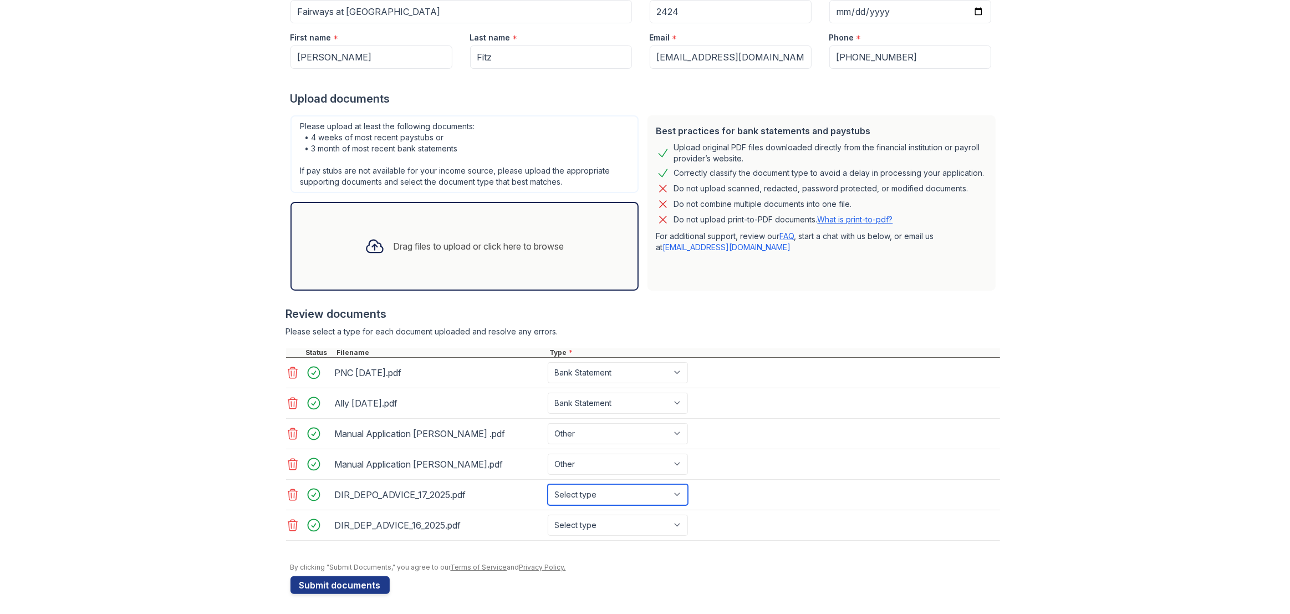
click at [677, 494] on select "Select type Paystub Bank Statement Offer Letter Tax Documents Benefit Award Let…" at bounding box center [618, 494] width 140 height 21
select select "paystub"
click at [548, 484] on select "Select type Paystub Bank Statement Offer Letter Tax Documents Benefit Award Let…" at bounding box center [618, 494] width 140 height 21
click at [666, 518] on select "Select type Paystub Bank Statement Offer Letter Tax Documents Benefit Award Let…" at bounding box center [618, 524] width 140 height 21
select select "paystub"
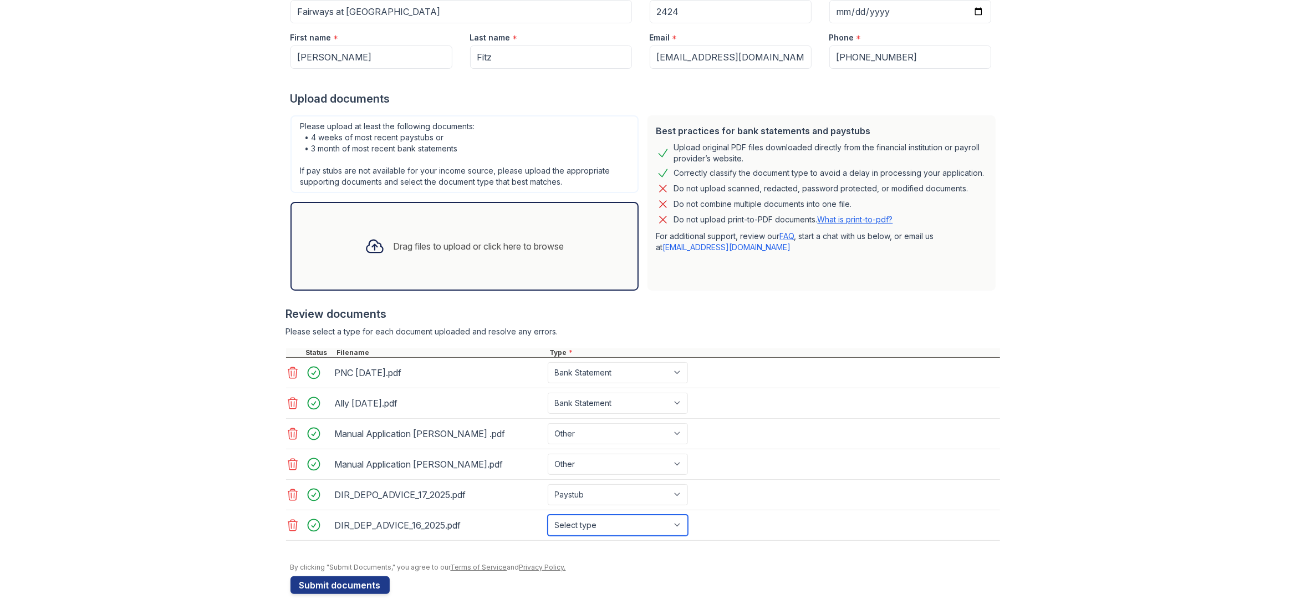
click at [548, 514] on select "Select type Paystub Bank Statement Offer Letter Tax Documents Benefit Award Let…" at bounding box center [618, 524] width 140 height 21
click at [354, 583] on button "Submit documents" at bounding box center [339, 585] width 99 height 18
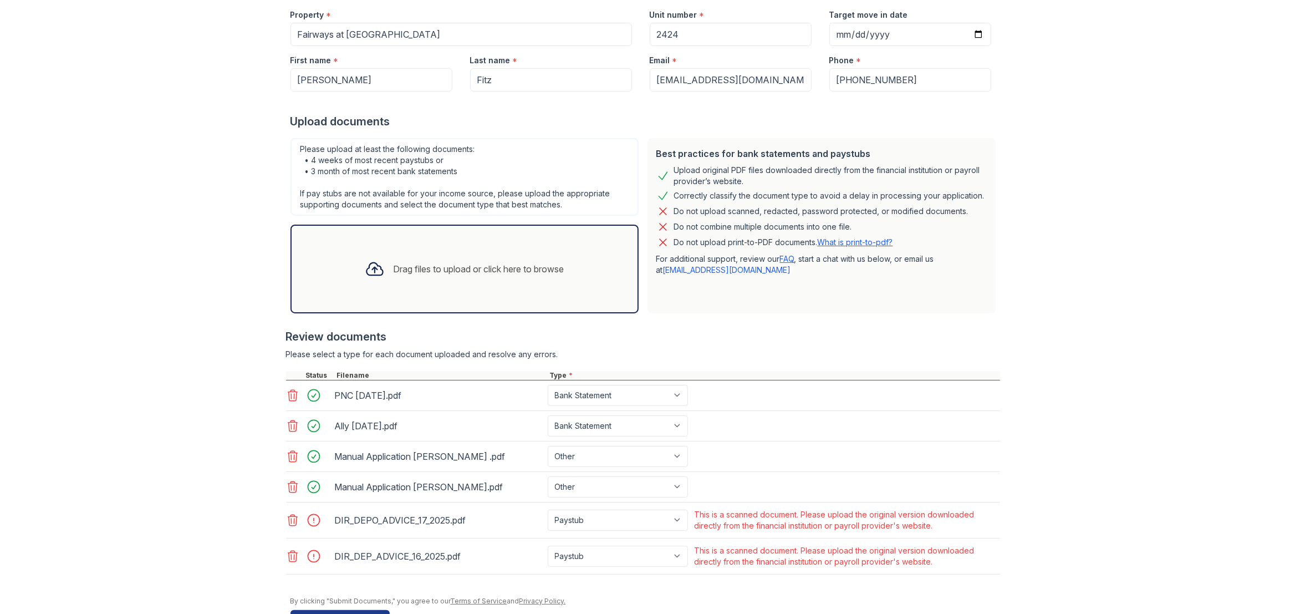
scroll to position [178, 0]
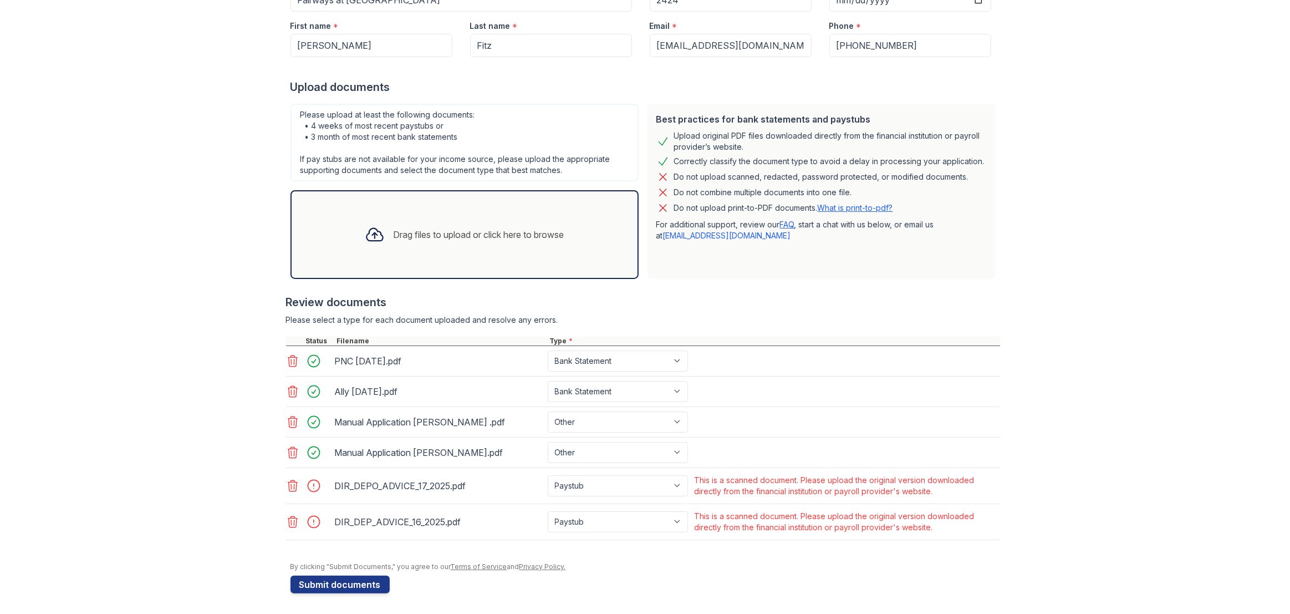
click at [292, 521] on icon at bounding box center [292, 521] width 13 height 13
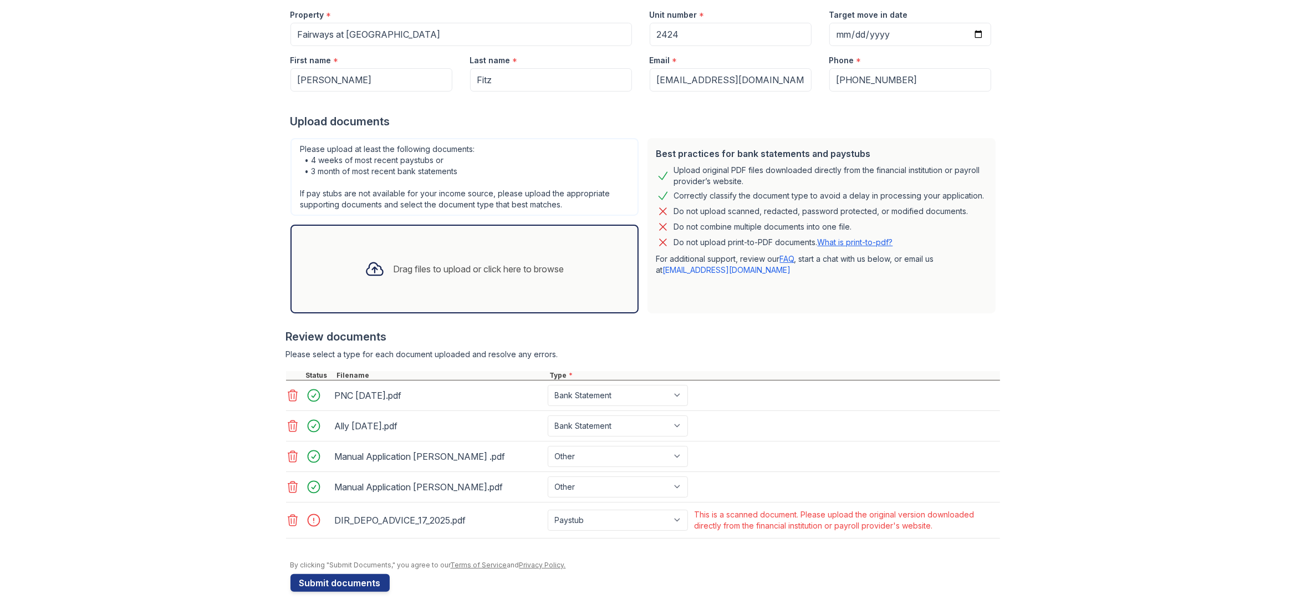
scroll to position [142, 0]
click at [294, 517] on icon at bounding box center [292, 521] width 9 height 11
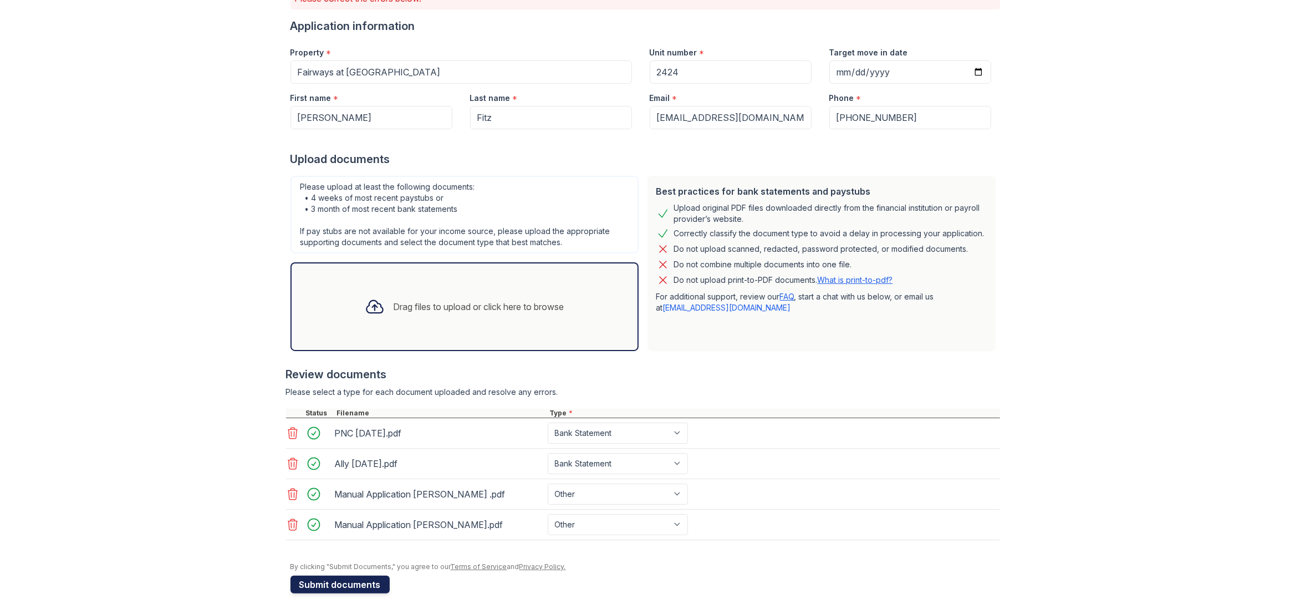
click at [334, 584] on button "Submit documents" at bounding box center [339, 584] width 99 height 18
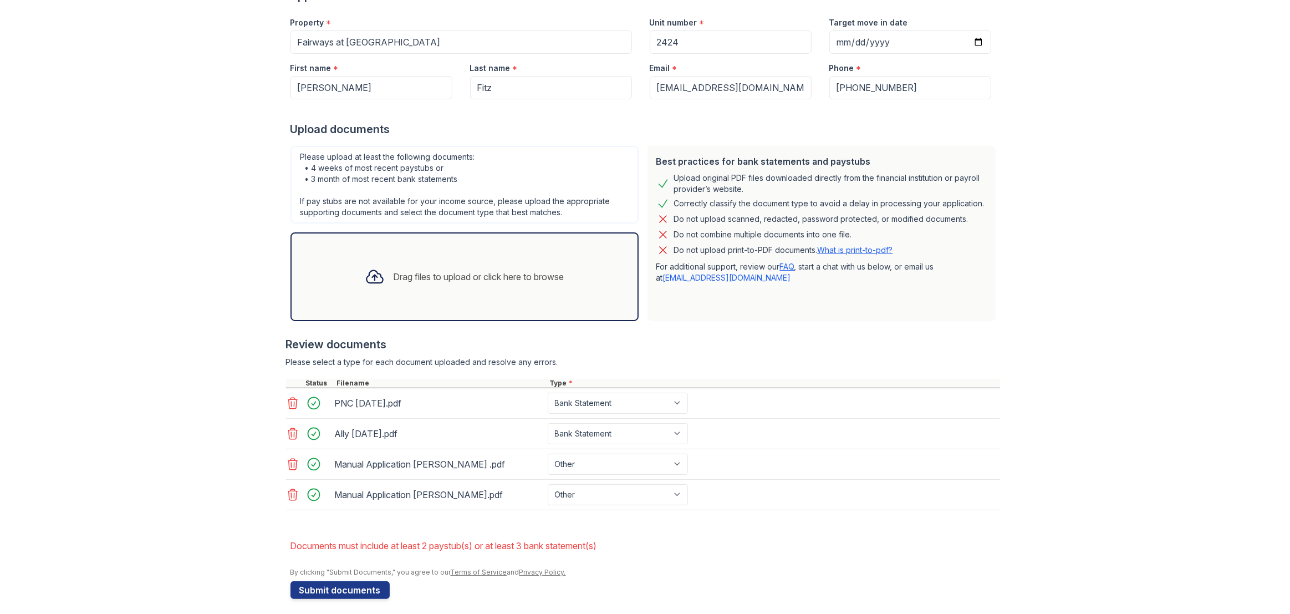
scroll to position [141, 0]
